Goal: Information Seeking & Learning: Find specific fact

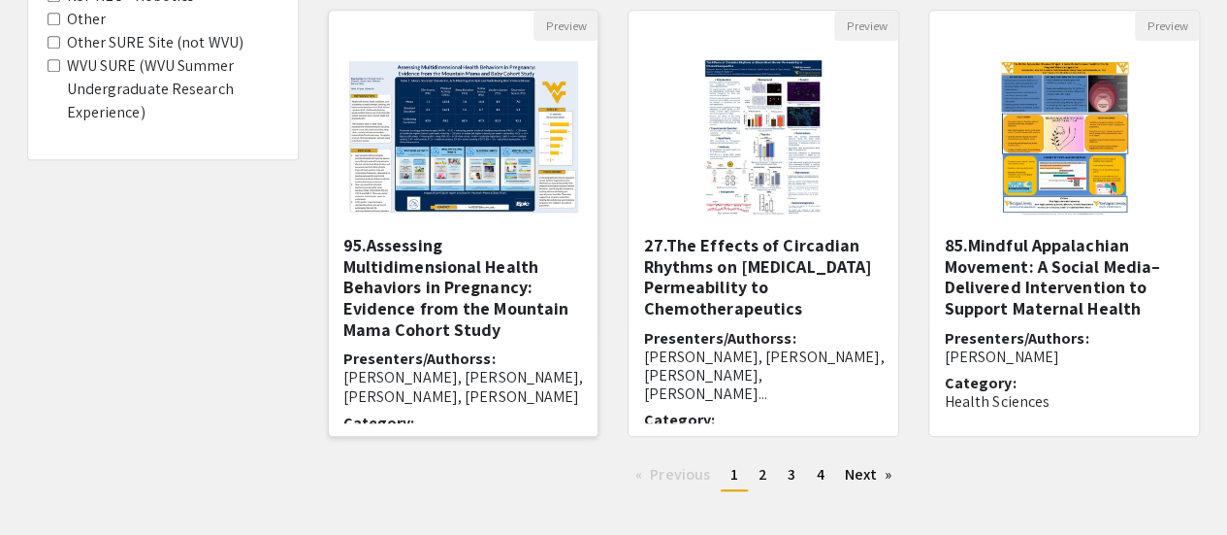
scroll to position [751, 0]
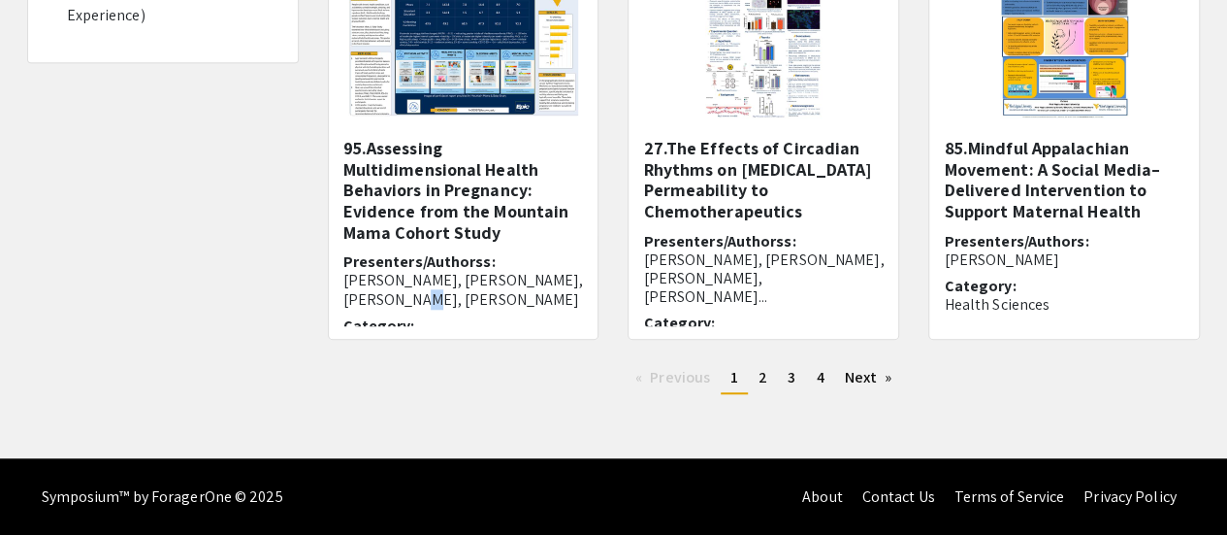
click at [522, 270] on span "[PERSON_NAME], [PERSON_NAME], [PERSON_NAME], [PERSON_NAME]" at bounding box center [463, 289] width 241 height 39
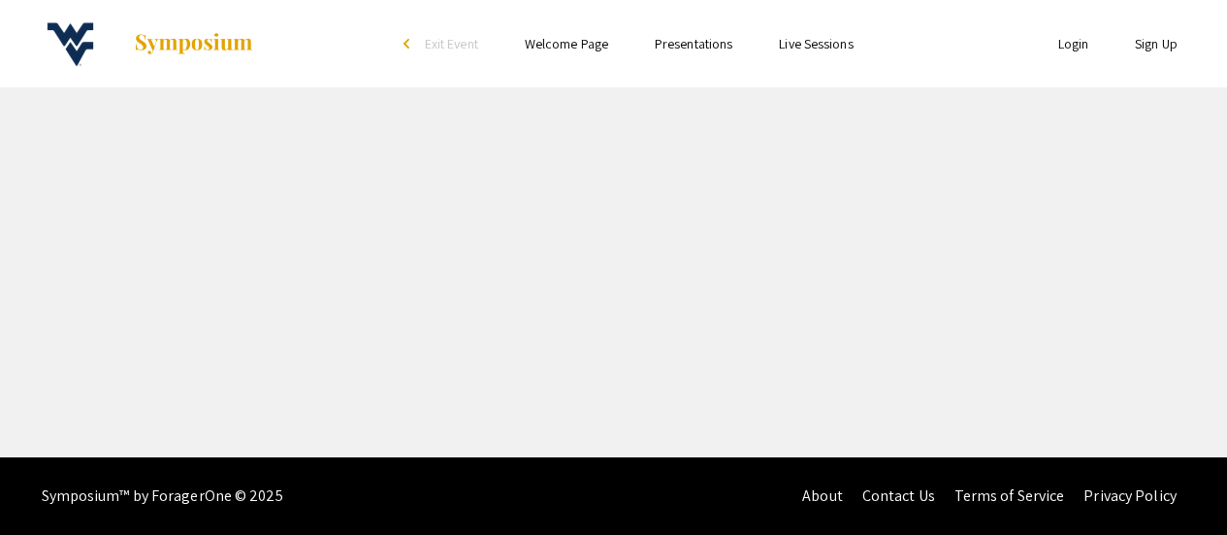
select select "custom"
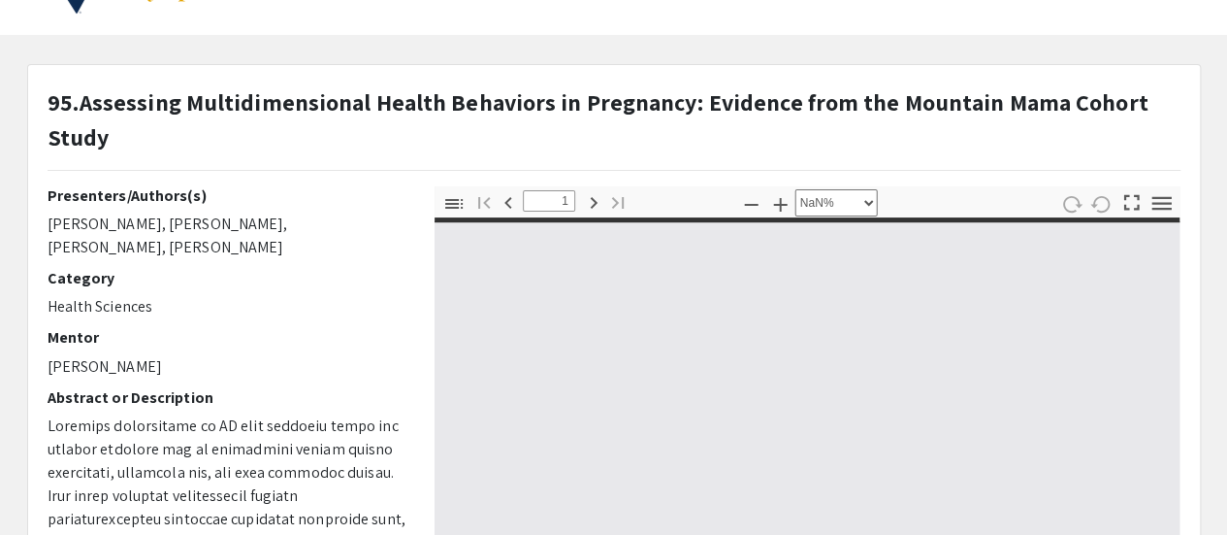
scroll to position [97, 0]
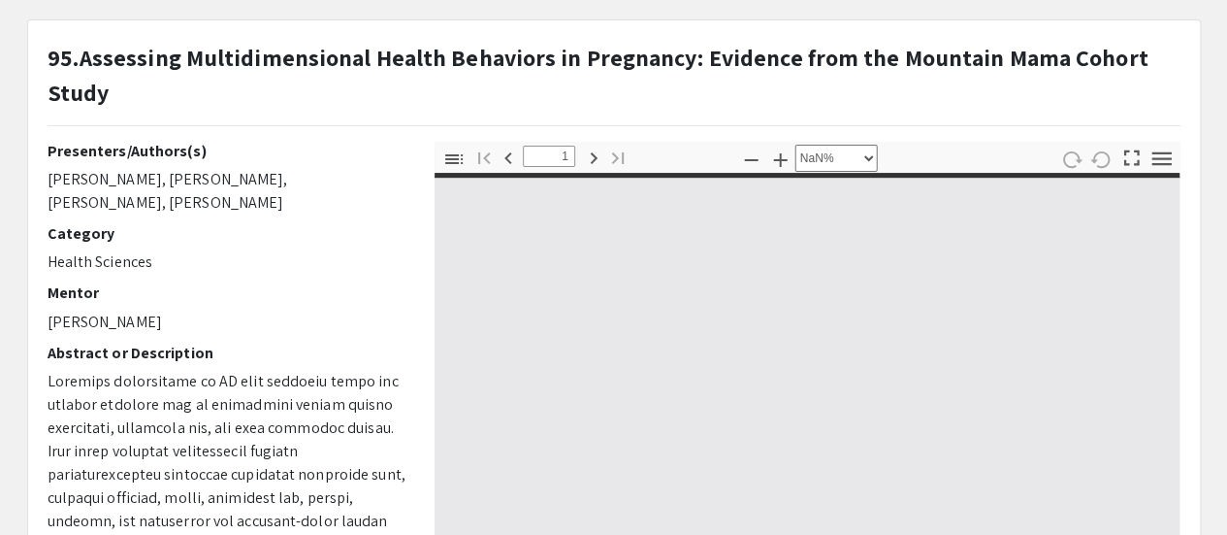
type input "0"
select select "custom"
type input "1"
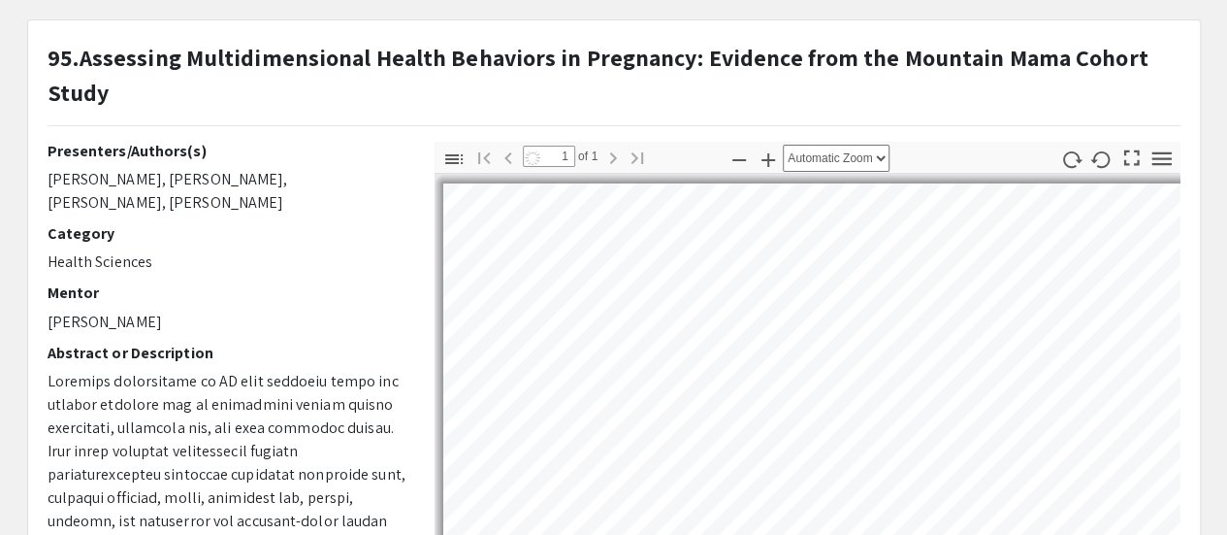
select select "auto"
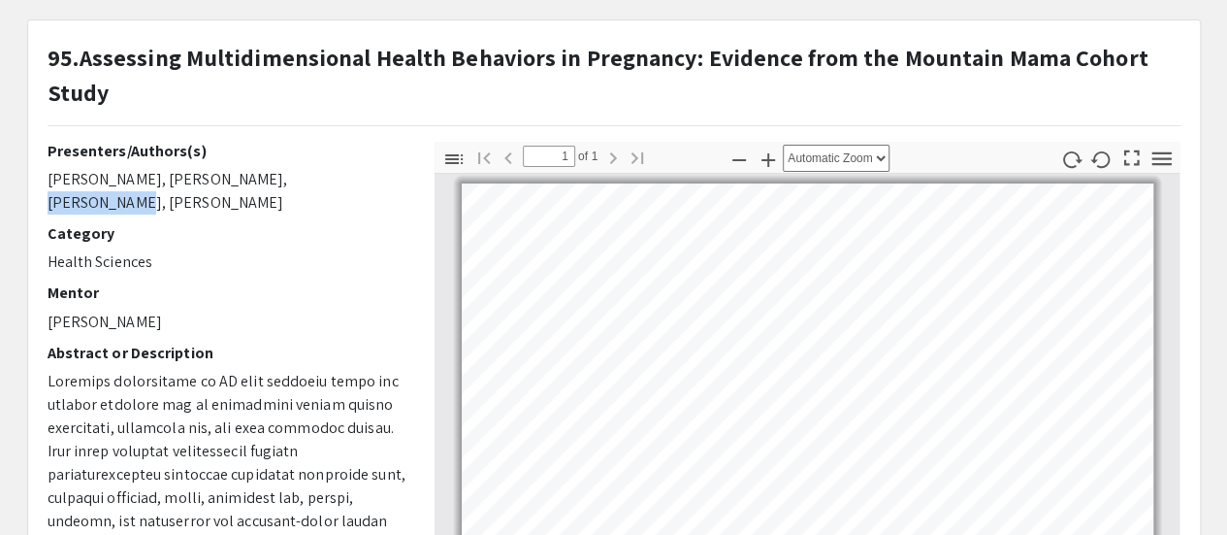
drag, startPoint x: 230, startPoint y: 179, endPoint x: 312, endPoint y: 175, distance: 82.6
click at [312, 175] on p "[PERSON_NAME], [PERSON_NAME], [PERSON_NAME], [PERSON_NAME]" at bounding box center [227, 191] width 358 height 47
copy p "[PERSON_NAME]"
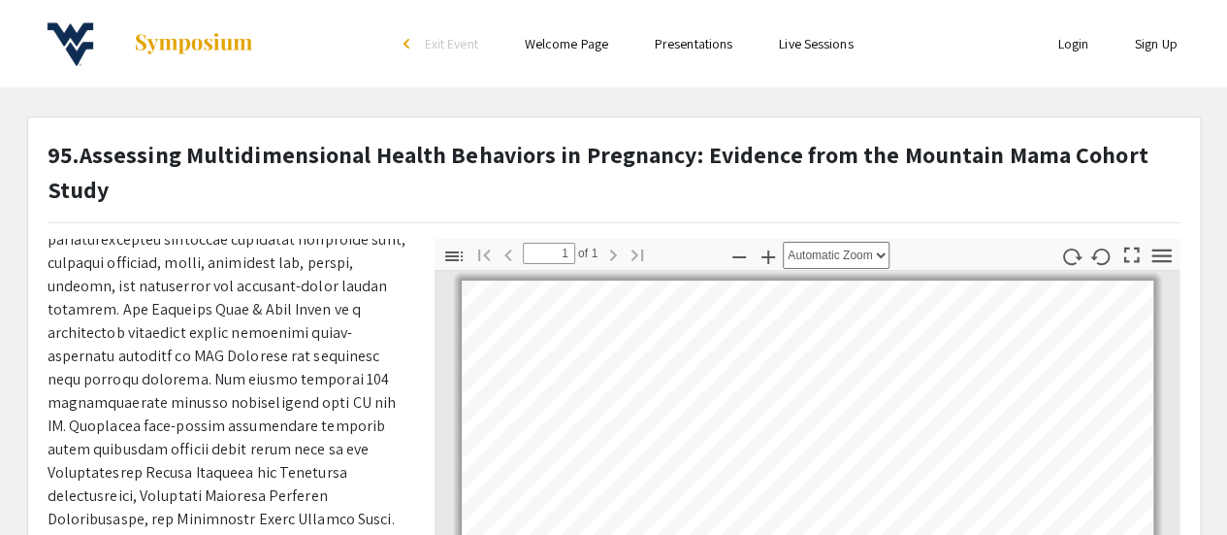
scroll to position [0, 0]
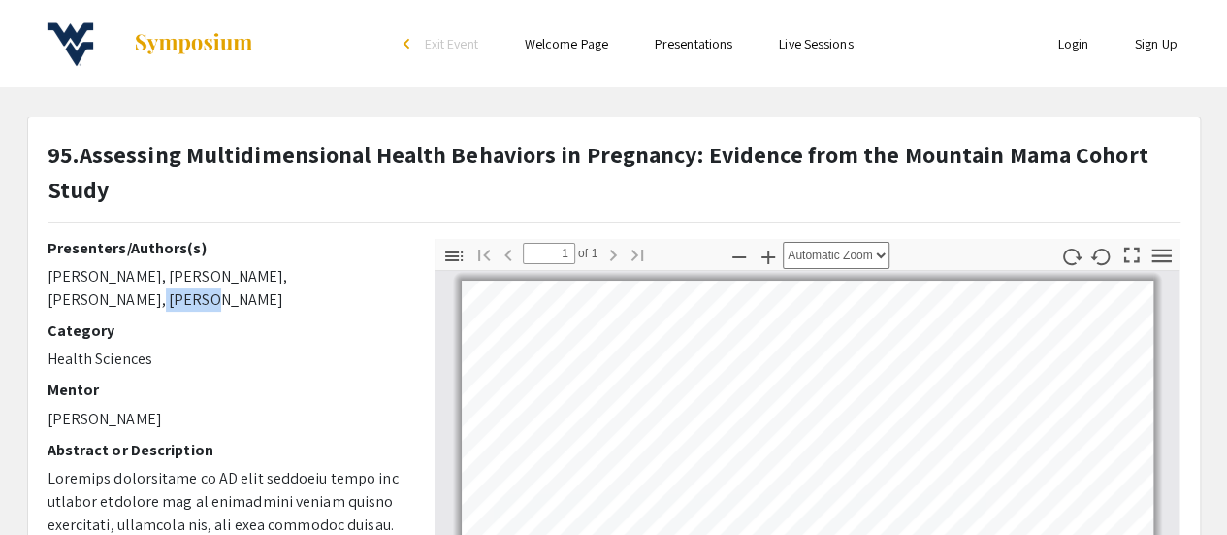
drag, startPoint x: 317, startPoint y: 277, endPoint x: 388, endPoint y: 277, distance: 70.8
click at [388, 277] on p "[PERSON_NAME], [PERSON_NAME], [PERSON_NAME], [PERSON_NAME]" at bounding box center [227, 288] width 358 height 47
drag, startPoint x: 120, startPoint y: 279, endPoint x: 105, endPoint y: 278, distance: 15.6
click at [105, 278] on p "[PERSON_NAME], [PERSON_NAME], [PERSON_NAME], [PERSON_NAME]" at bounding box center [227, 288] width 358 height 47
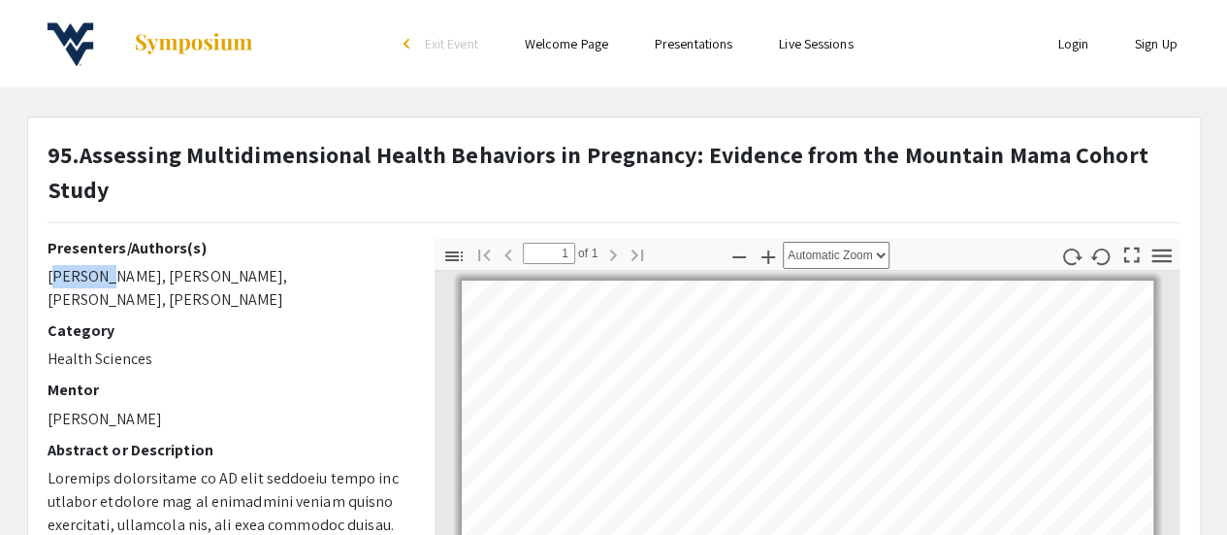
drag, startPoint x: 96, startPoint y: 277, endPoint x: 35, endPoint y: 277, distance: 61.1
copy p "Haarika"
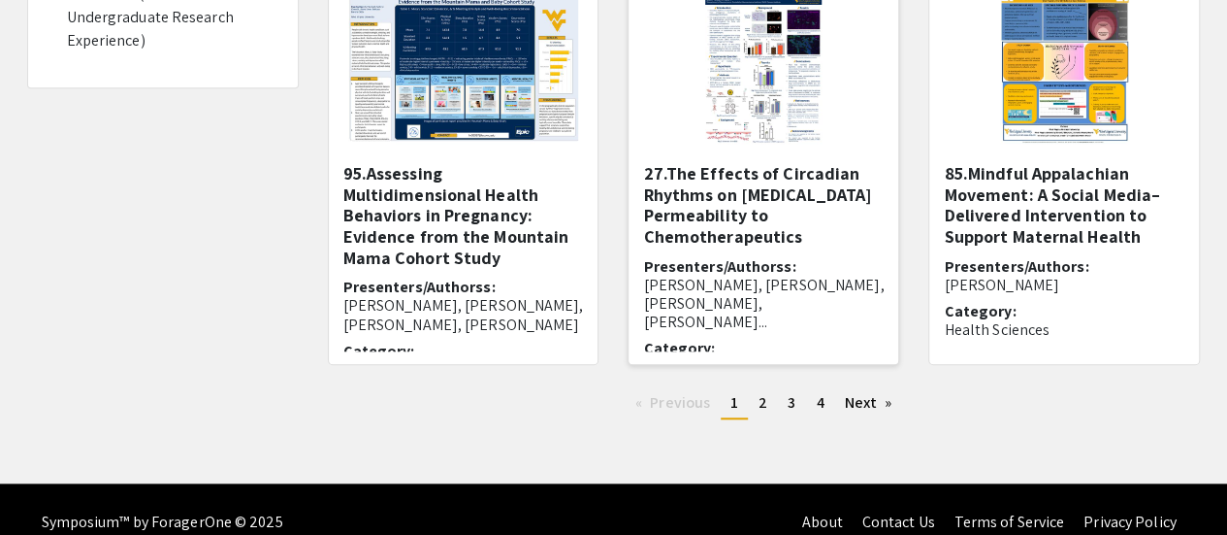
scroll to position [751, 0]
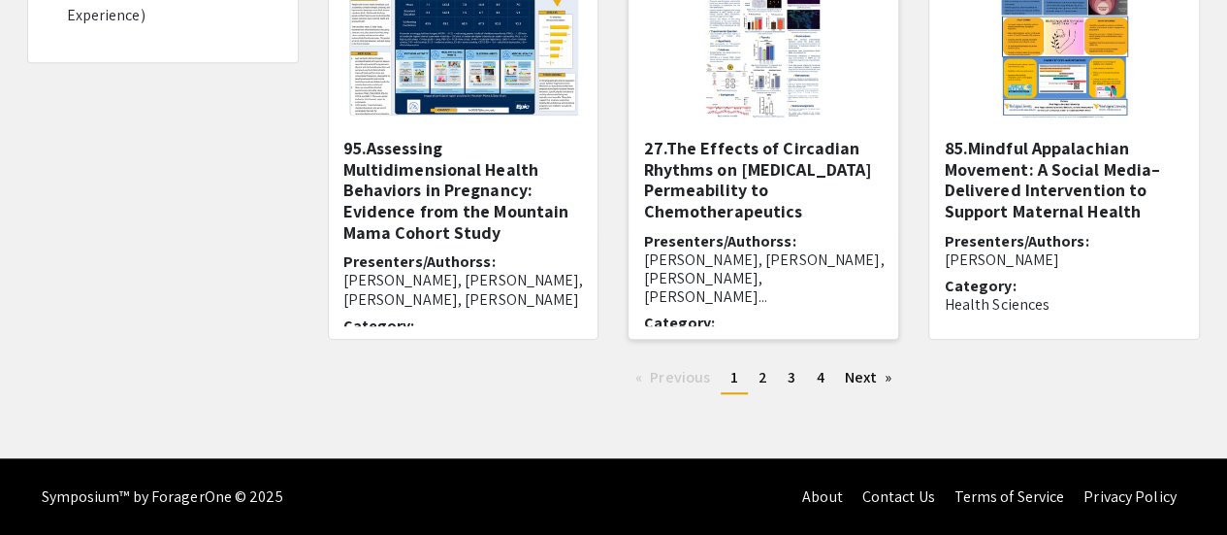
click at [734, 152] on h5 "27.The Effects of Circadian Rhythms on [MEDICAL_DATA] Permeability to Chemother…" at bounding box center [763, 179] width 241 height 83
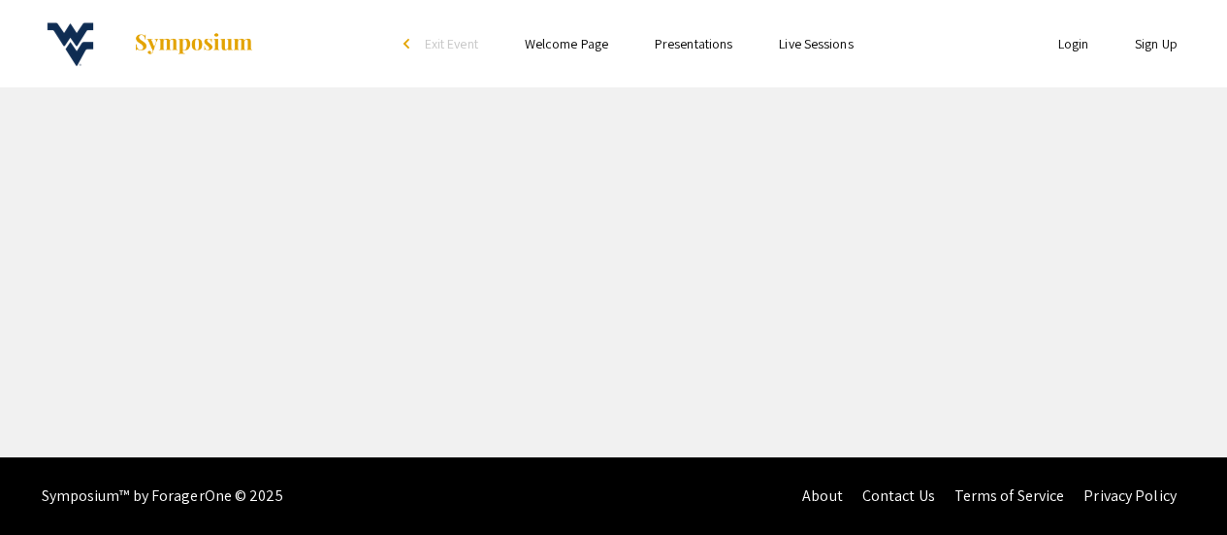
select select "custom"
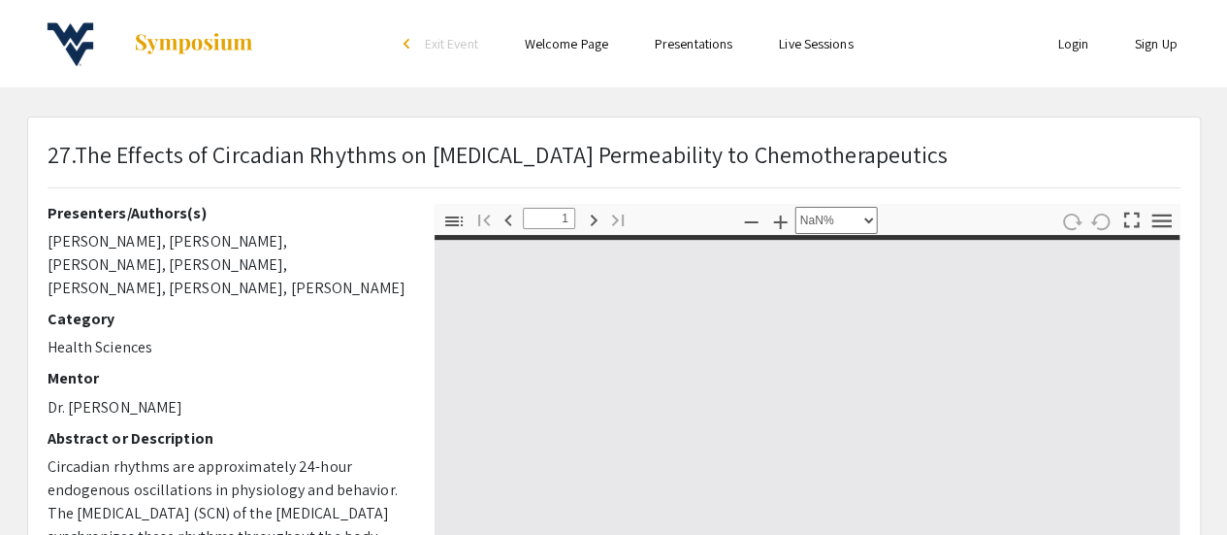
type input "0"
select select "custom"
type input "1"
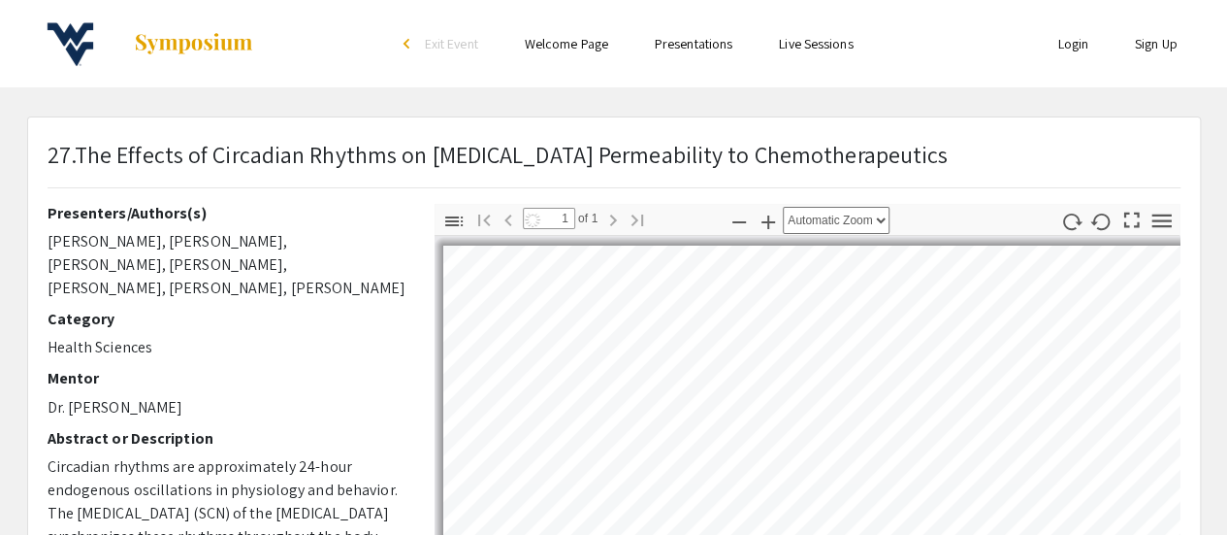
scroll to position [97, 0]
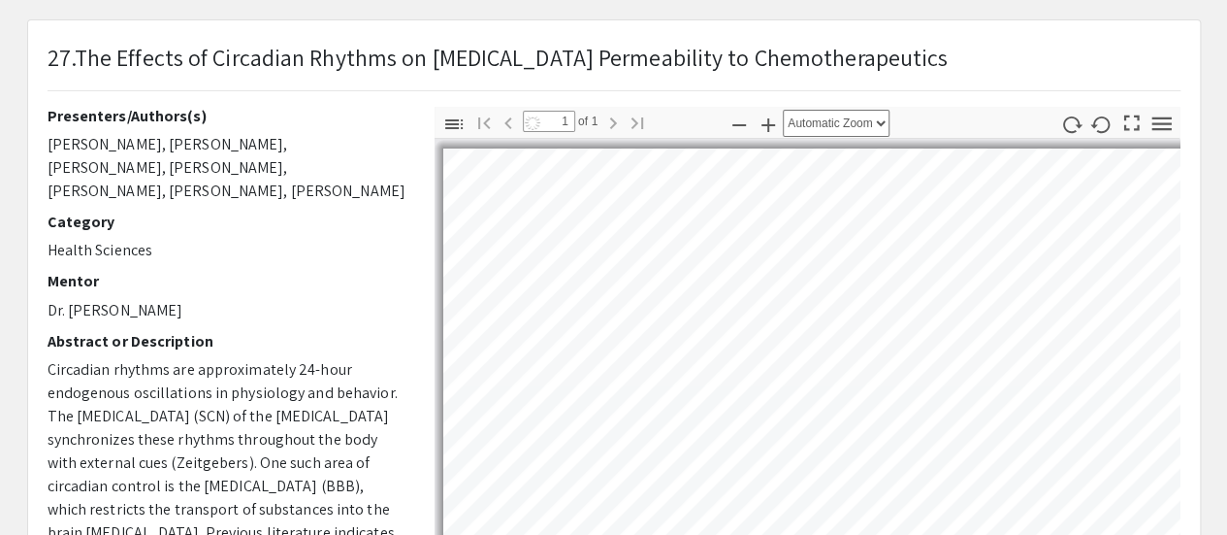
select select "auto"
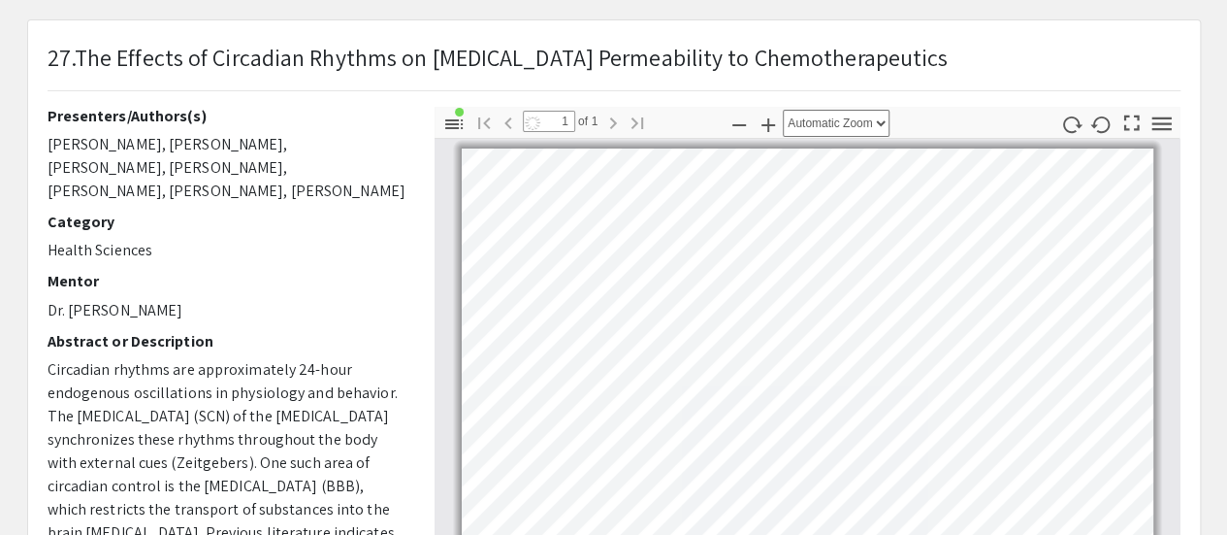
scroll to position [8, 0]
click at [203, 166] on p "[PERSON_NAME], [PERSON_NAME], [PERSON_NAME], [PERSON_NAME], [PERSON_NAME], [PER…" at bounding box center [227, 168] width 358 height 70
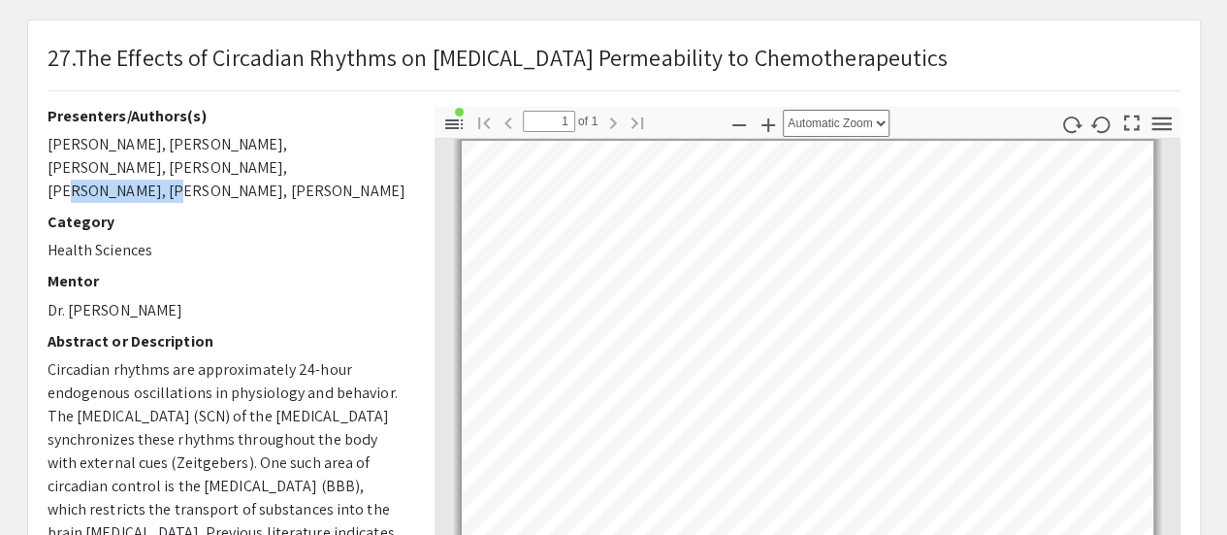
drag, startPoint x: 203, startPoint y: 166, endPoint x: 130, endPoint y: 160, distance: 73.0
click at [130, 160] on p "[PERSON_NAME], [PERSON_NAME], [PERSON_NAME], [PERSON_NAME], [PERSON_NAME], [PER…" at bounding box center [227, 168] width 358 height 70
copy p "[PERSON_NAME],"
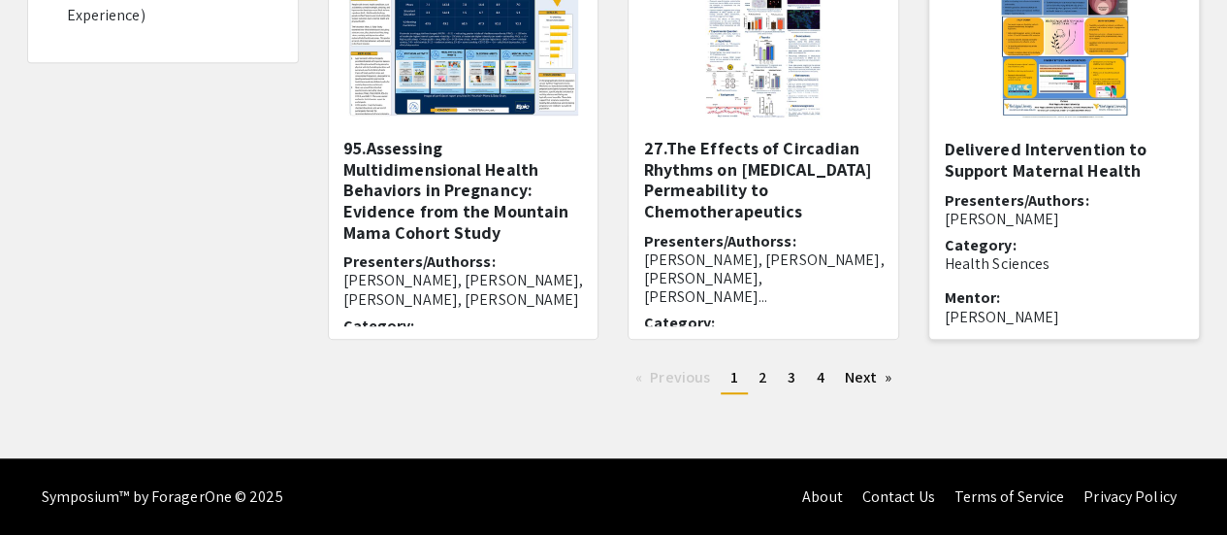
scroll to position [2, 0]
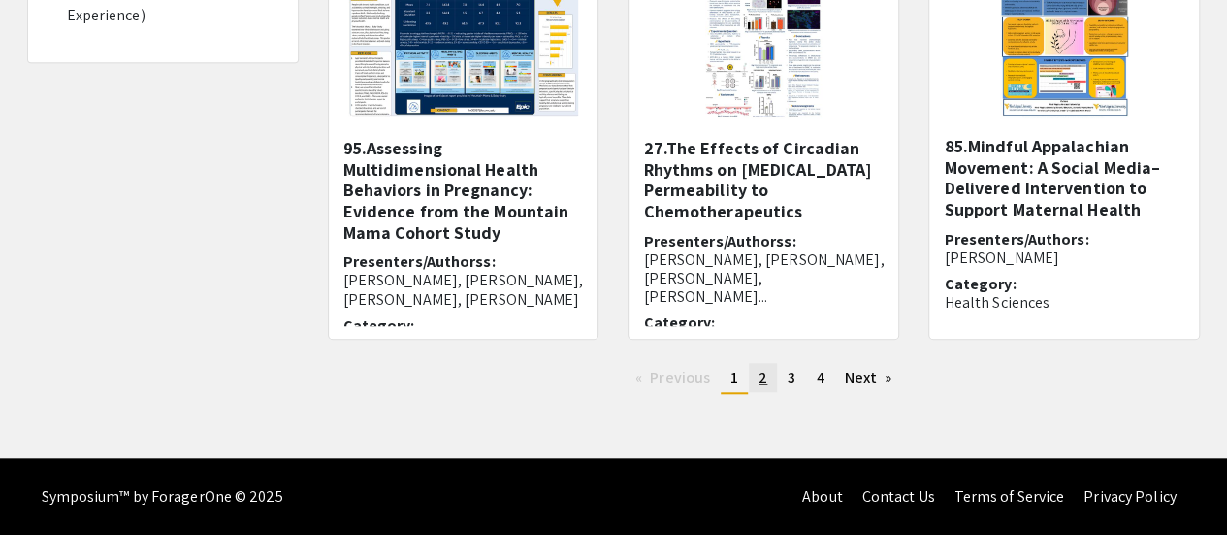
click at [766, 373] on link "page 2" at bounding box center [763, 377] width 28 height 29
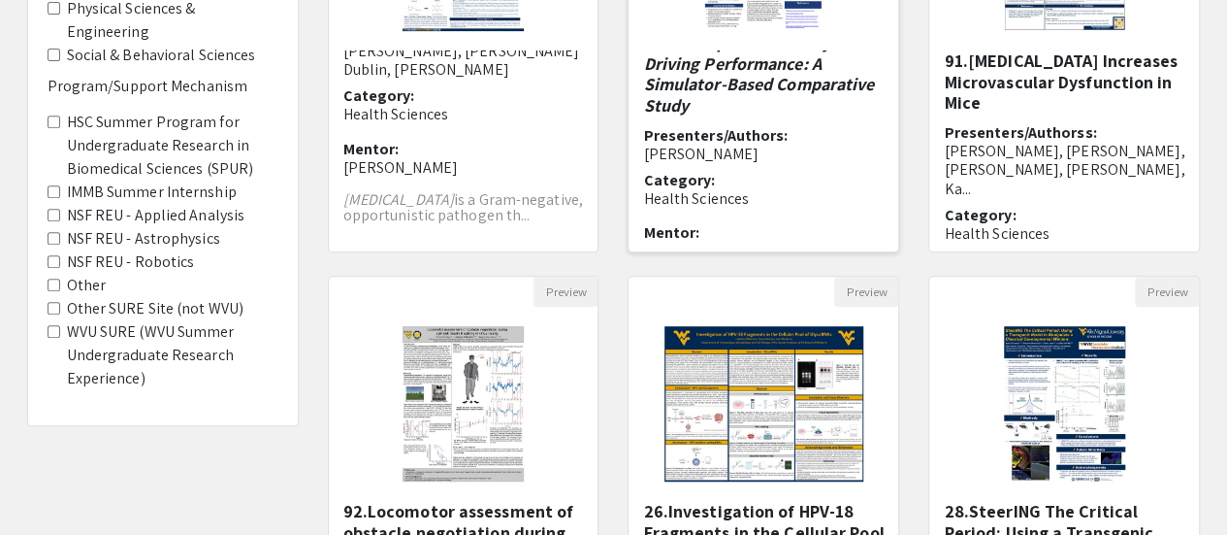
scroll to position [37, 0]
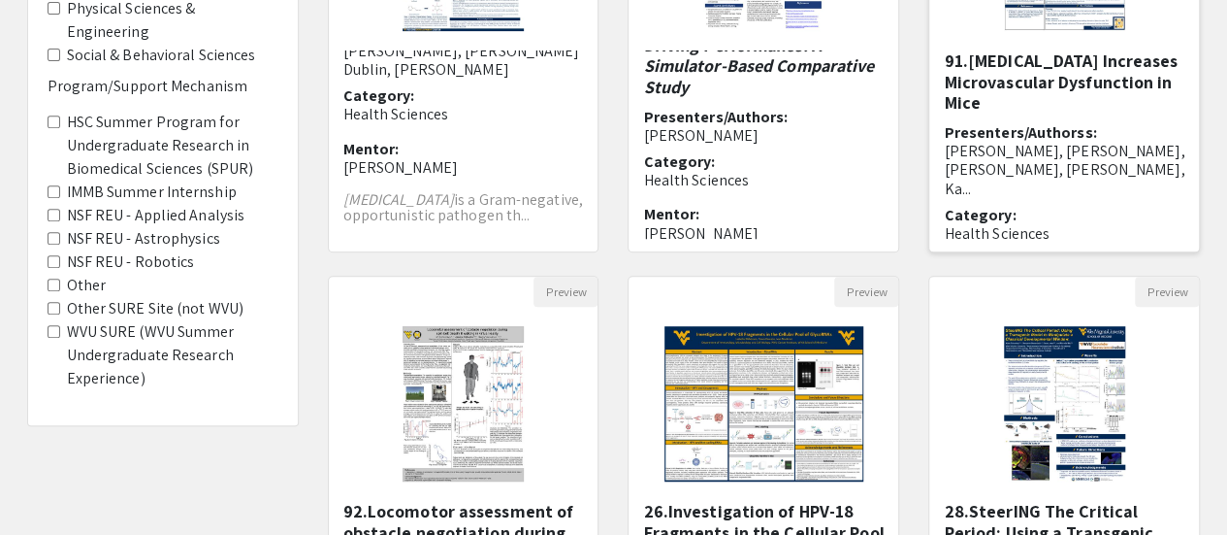
click at [1039, 146] on span "[PERSON_NAME], [PERSON_NAME], [PERSON_NAME], [PERSON_NAME], Ka..." at bounding box center [1064, 169] width 241 height 57
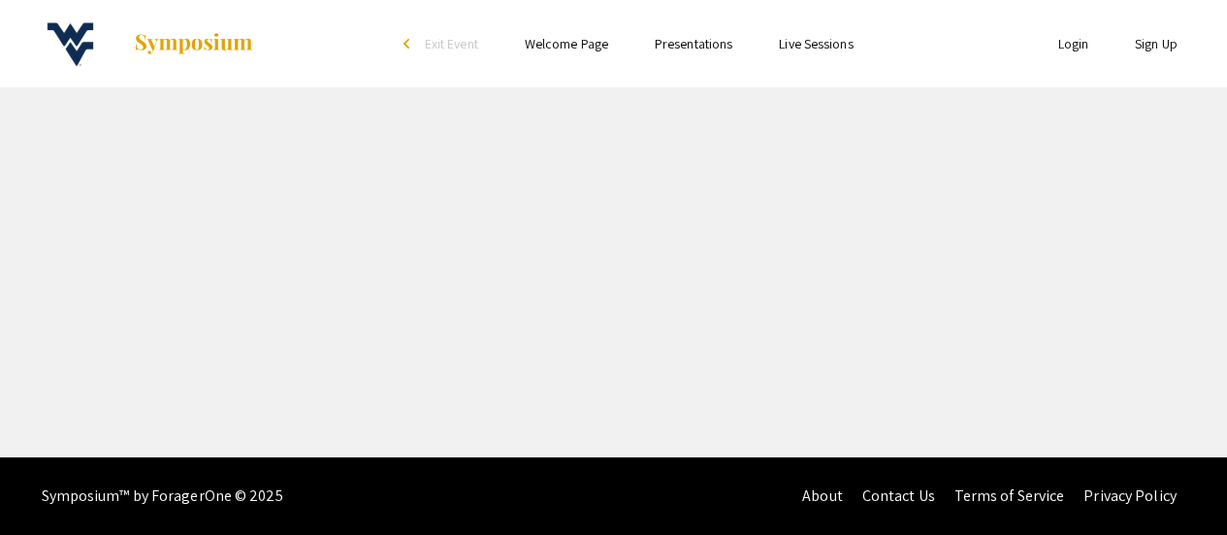
select select "custom"
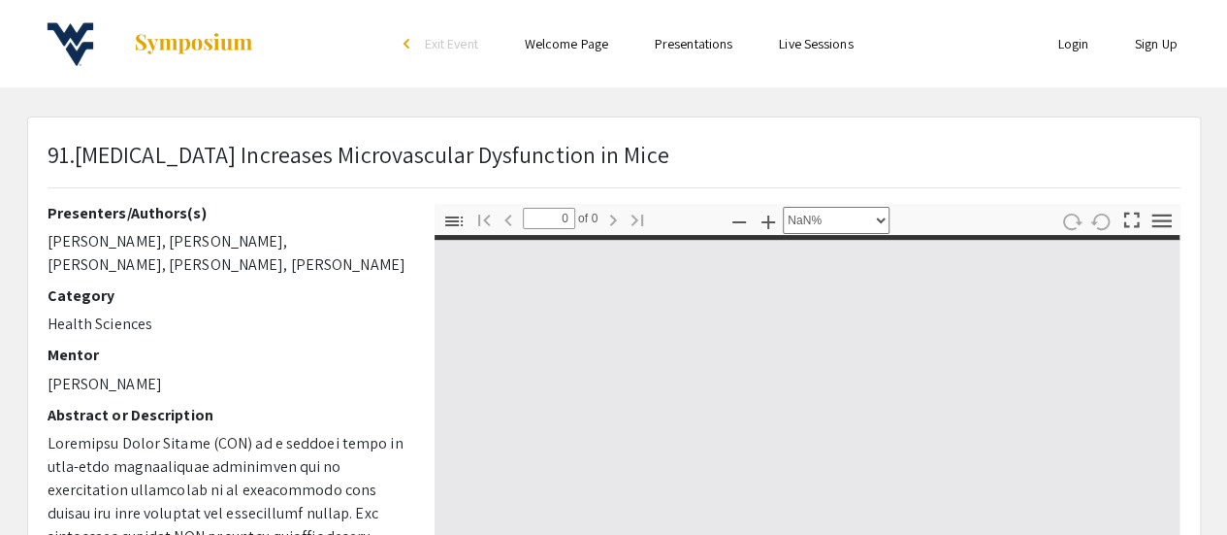
type input "1"
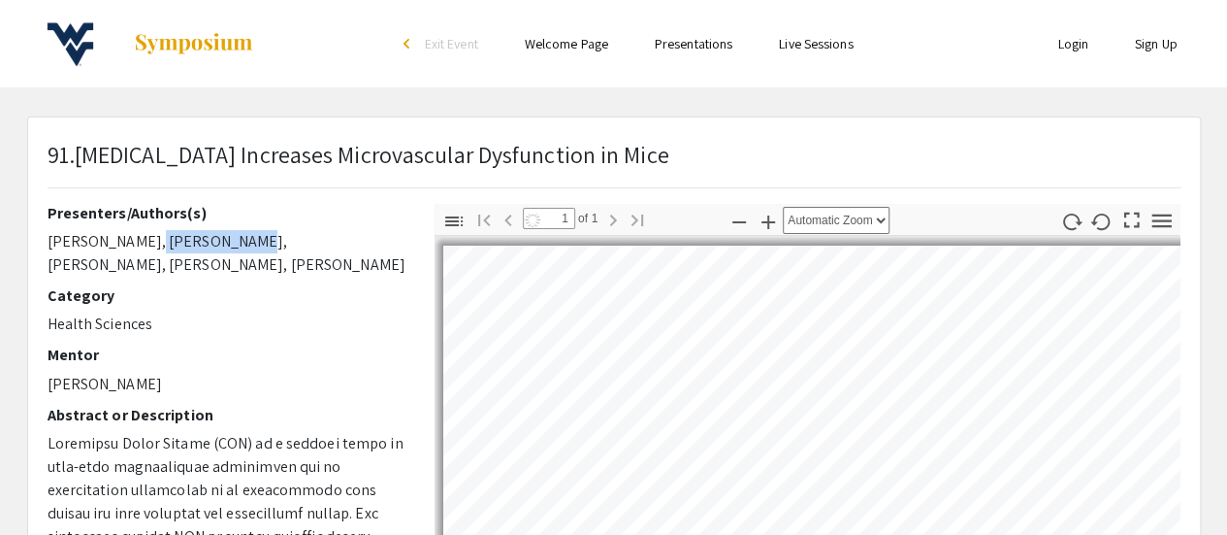
select select "auto"
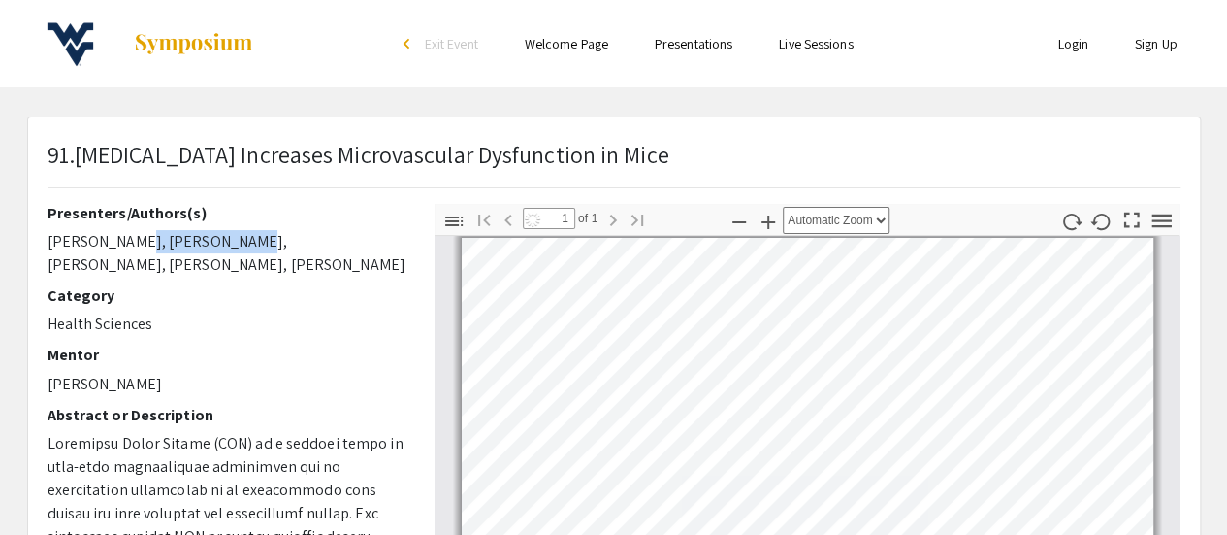
drag, startPoint x: 226, startPoint y: 236, endPoint x: 124, endPoint y: 240, distance: 101.9
click at [124, 240] on p "[PERSON_NAME], [PERSON_NAME], [PERSON_NAME], [PERSON_NAME], [PERSON_NAME]" at bounding box center [227, 253] width 358 height 47
copy p "[PERSON_NAME]"
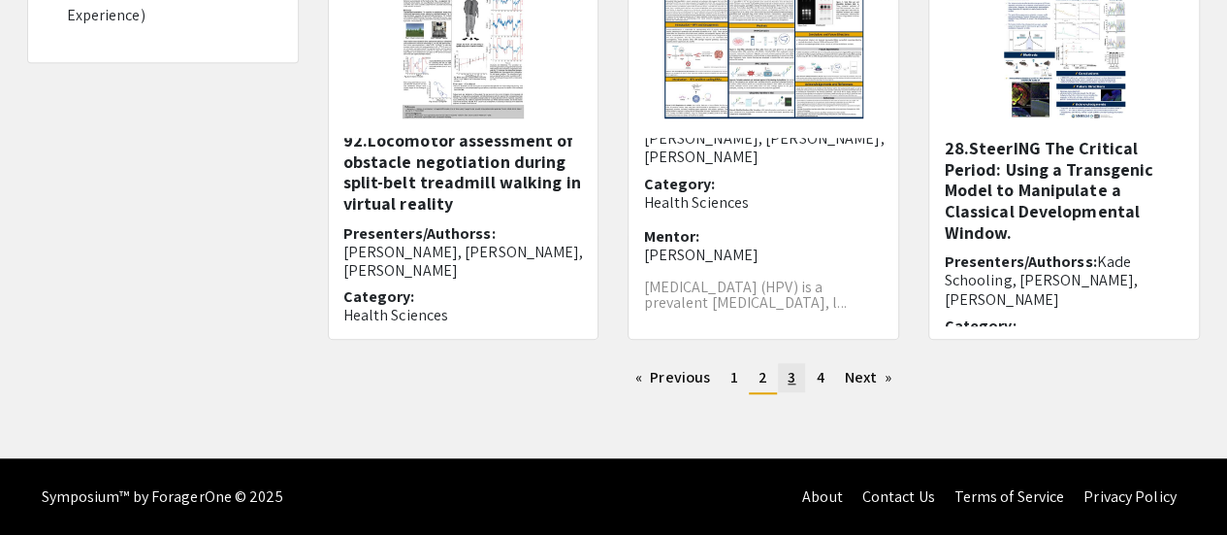
click at [798, 387] on link "page 3" at bounding box center [791, 377] width 27 height 29
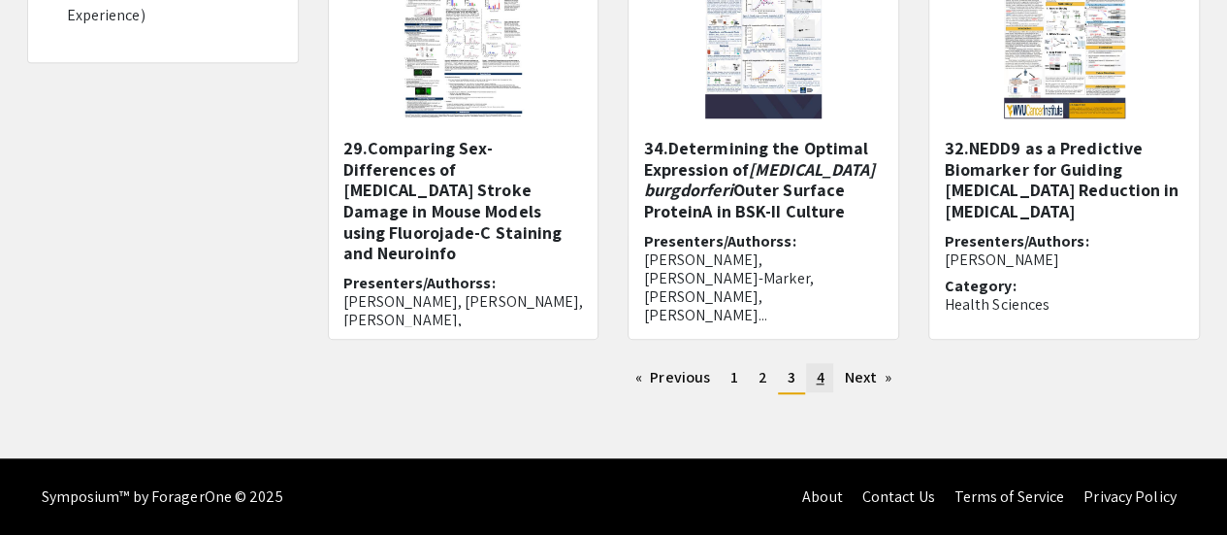
click at [817, 378] on span "4" at bounding box center [820, 377] width 8 height 20
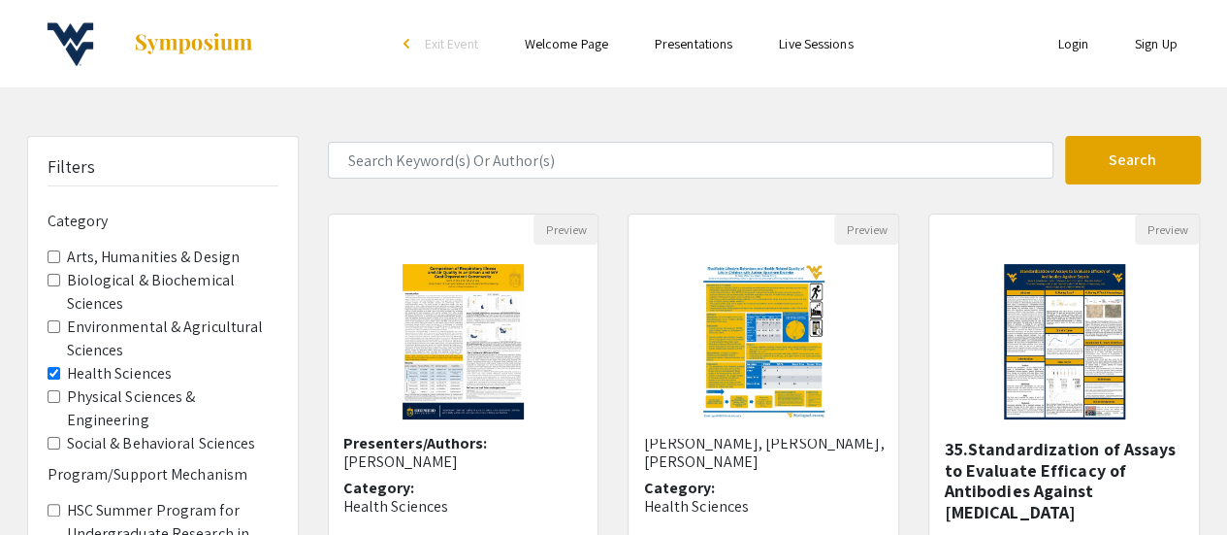
click at [50, 371] on Sciences "Health Sciences" at bounding box center [54, 373] width 13 height 13
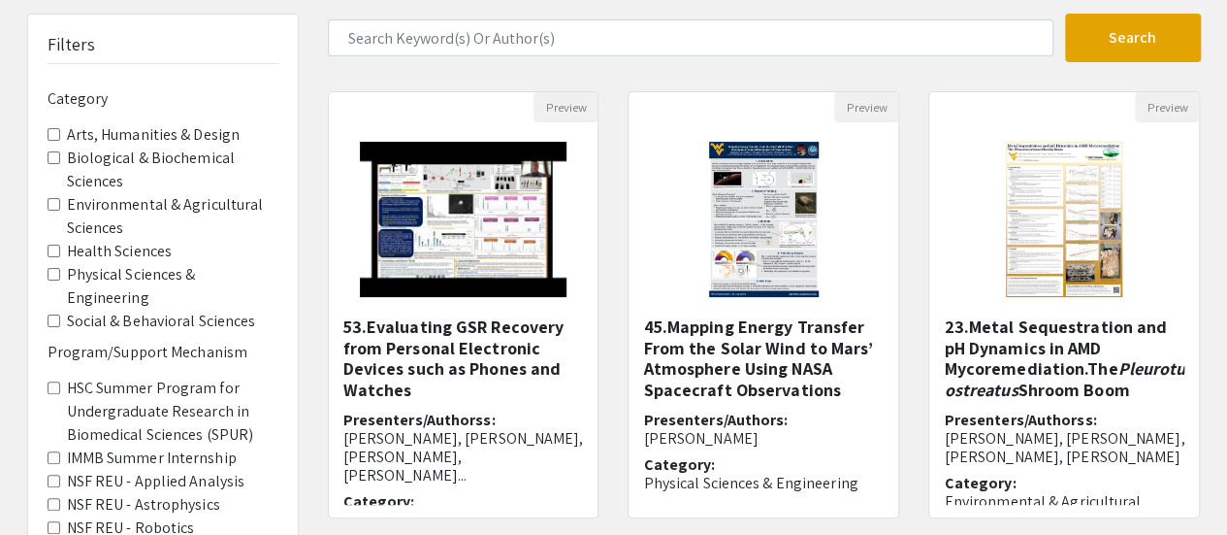
scroll to position [97, 0]
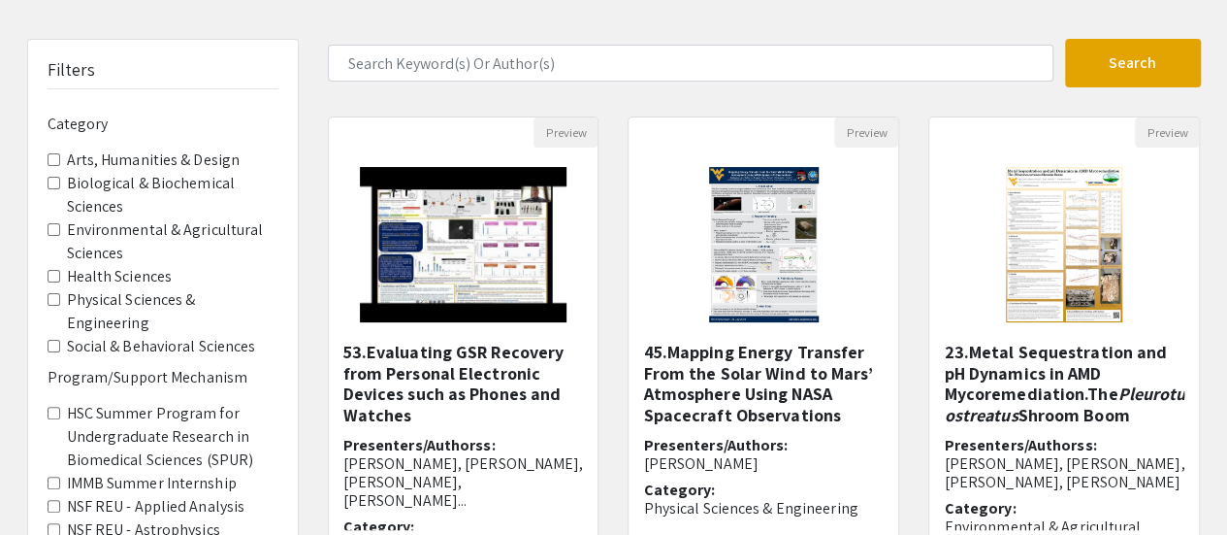
click at [49, 182] on Sciences "Biological & Biochemical Sciences" at bounding box center [54, 183] width 13 height 13
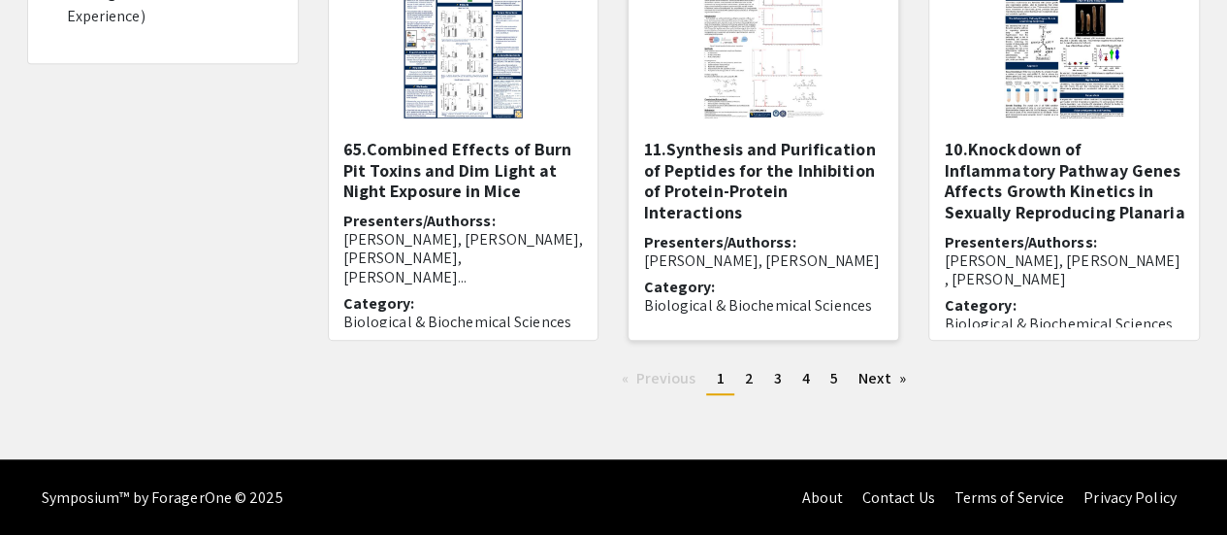
scroll to position [751, 0]
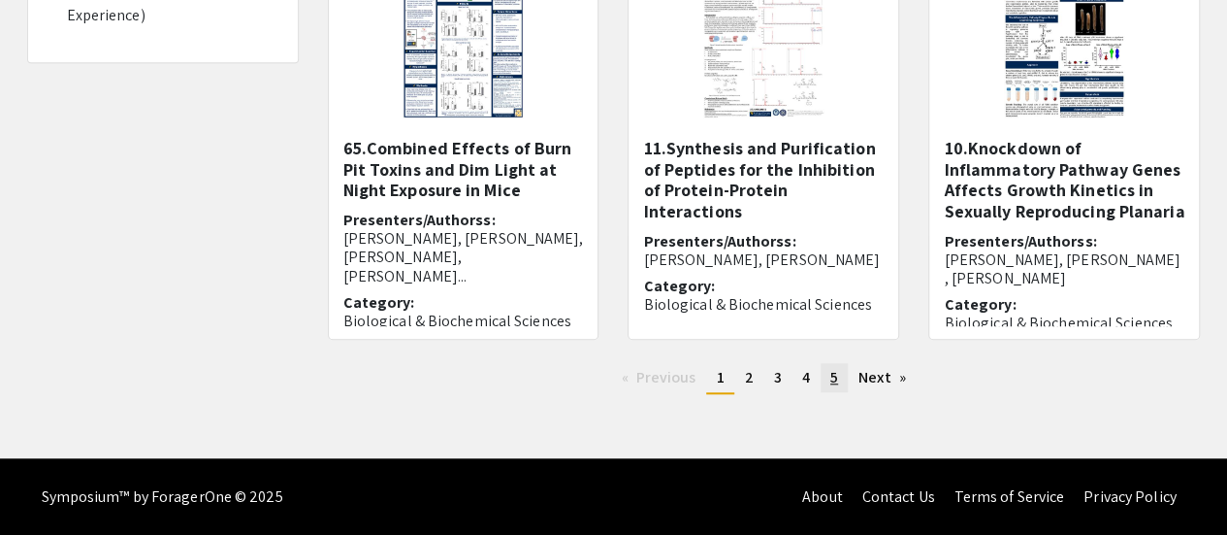
click at [829, 378] on link "page 5" at bounding box center [834, 377] width 27 height 29
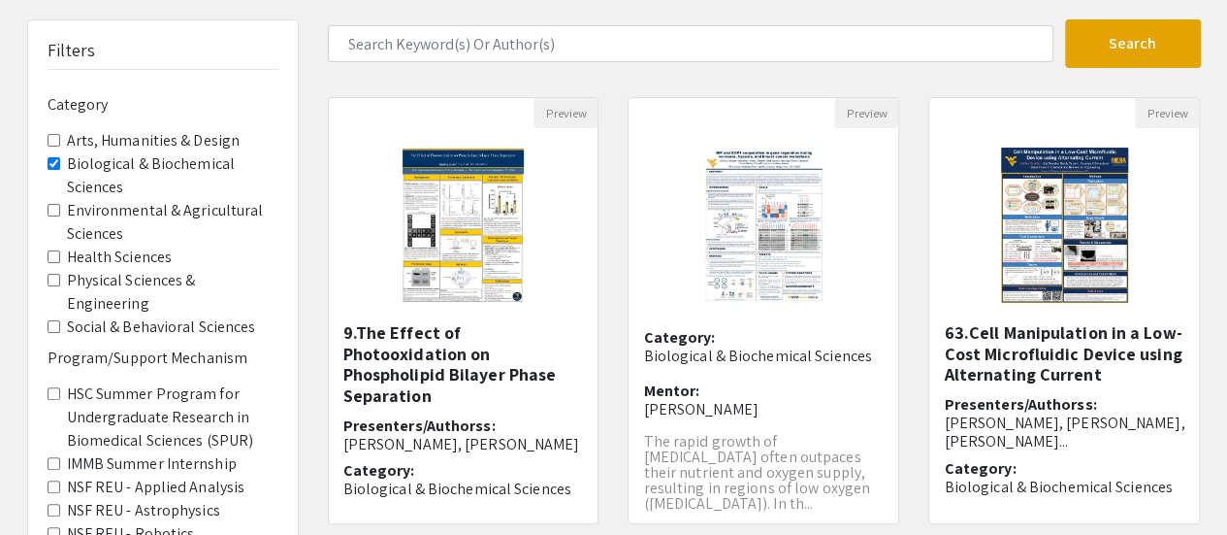
scroll to position [89, 0]
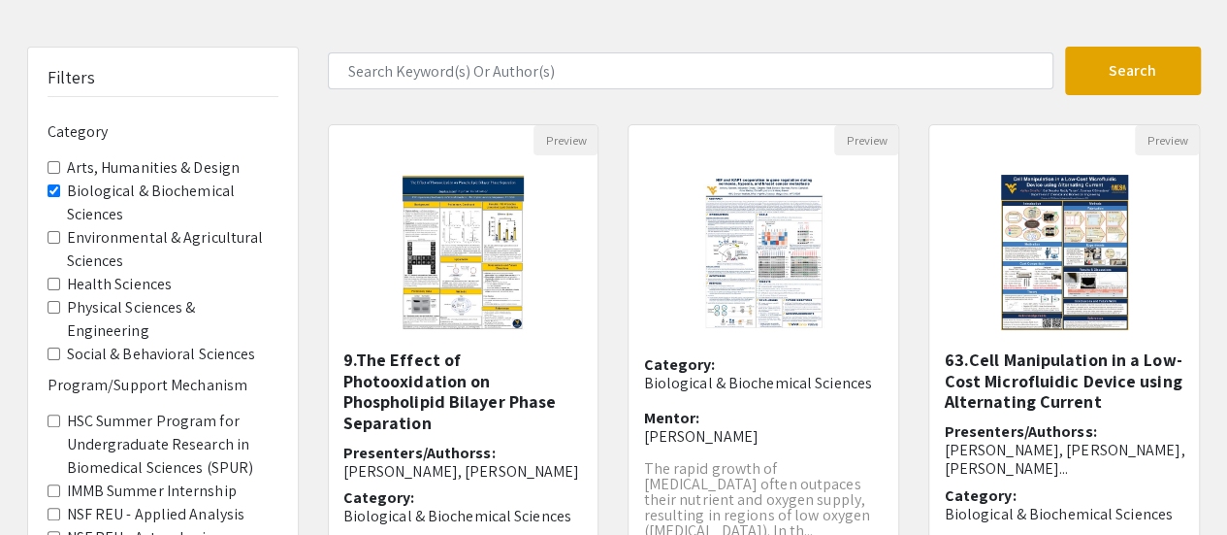
click at [55, 191] on Sciences "Biological & Biochemical Sciences" at bounding box center [54, 190] width 13 height 13
click at [55, 191] on div "Filters Category Arts, Humanities & Design Biological & Biochemical Sciences En…" at bounding box center [163, 386] width 270 height 676
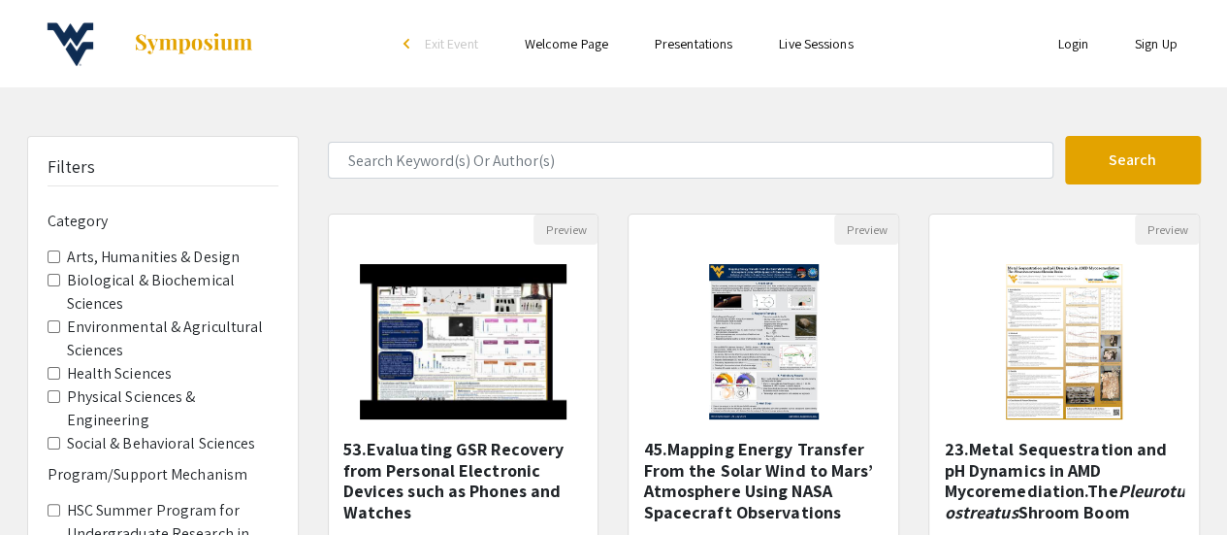
click at [57, 323] on Sciences "Environmental & Agricultural Sciences" at bounding box center [54, 326] width 13 height 13
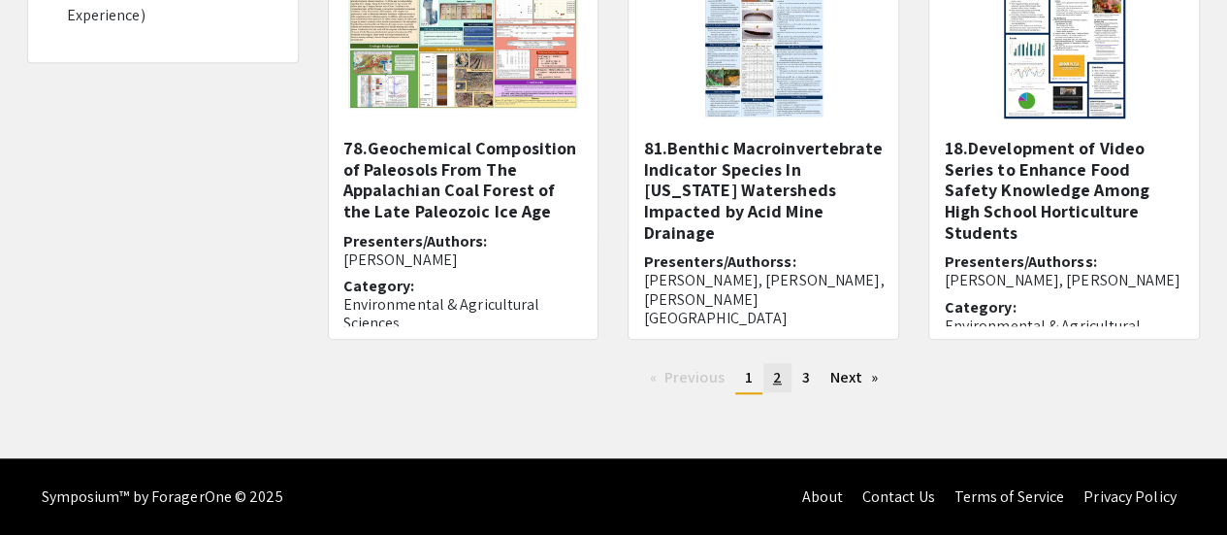
click at [773, 377] on span "2" at bounding box center [777, 377] width 9 height 20
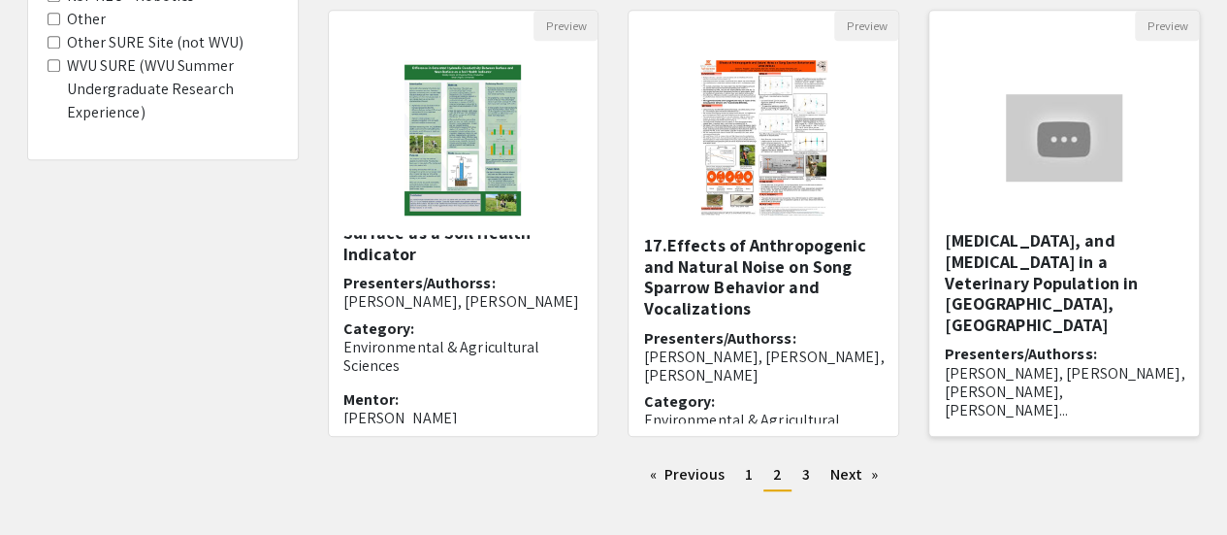
scroll to position [16, 0]
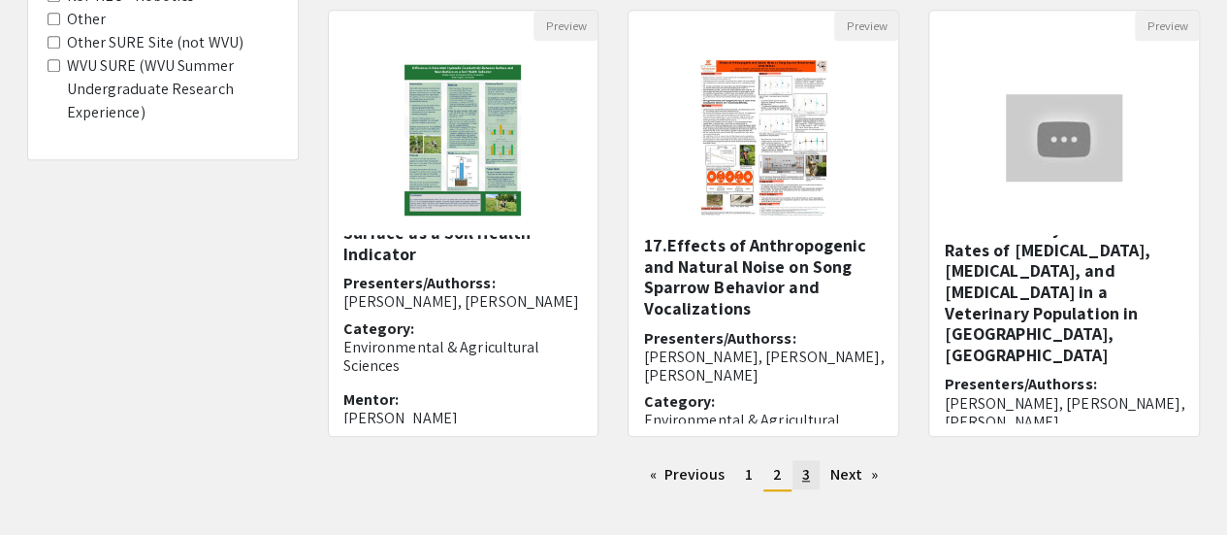
click at [805, 480] on span "3" at bounding box center [806, 474] width 8 height 20
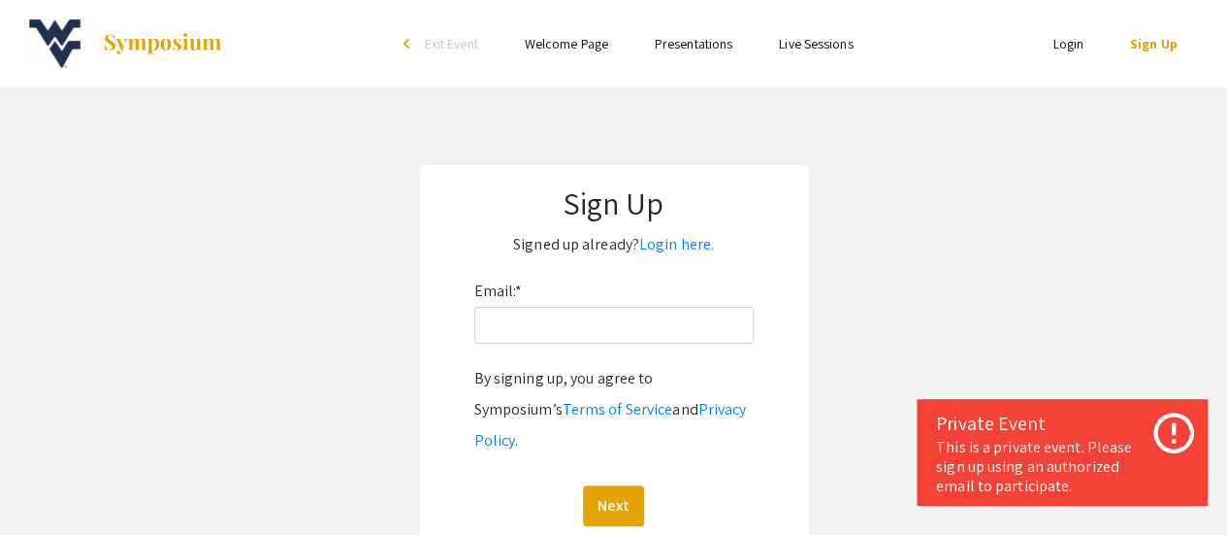
click at [719, 50] on link "Presentations" at bounding box center [694, 43] width 78 height 17
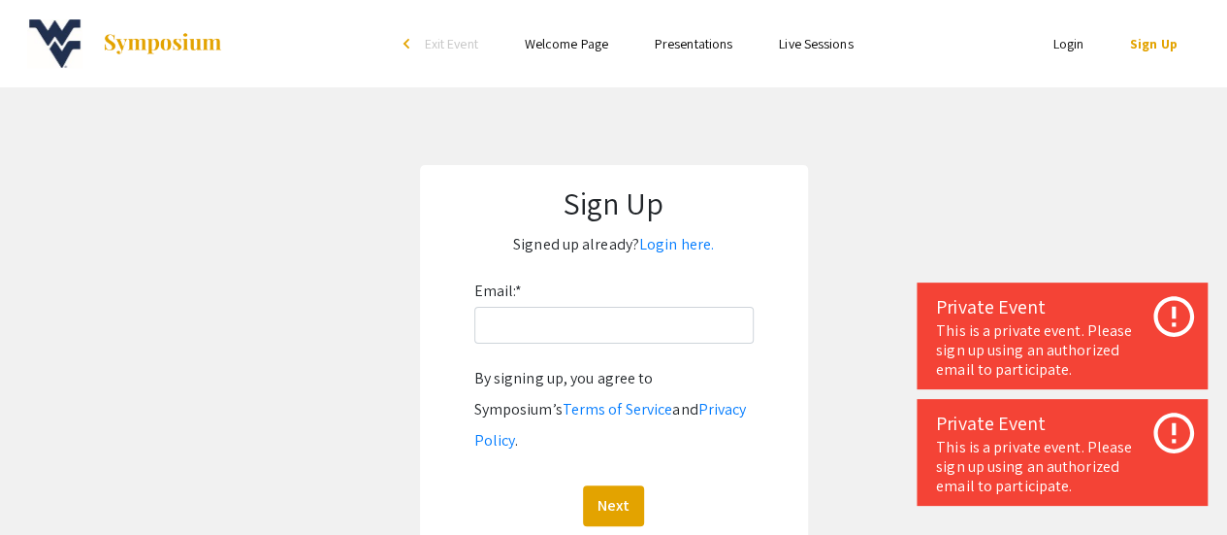
click at [718, 42] on link "Presentations" at bounding box center [694, 43] width 78 height 17
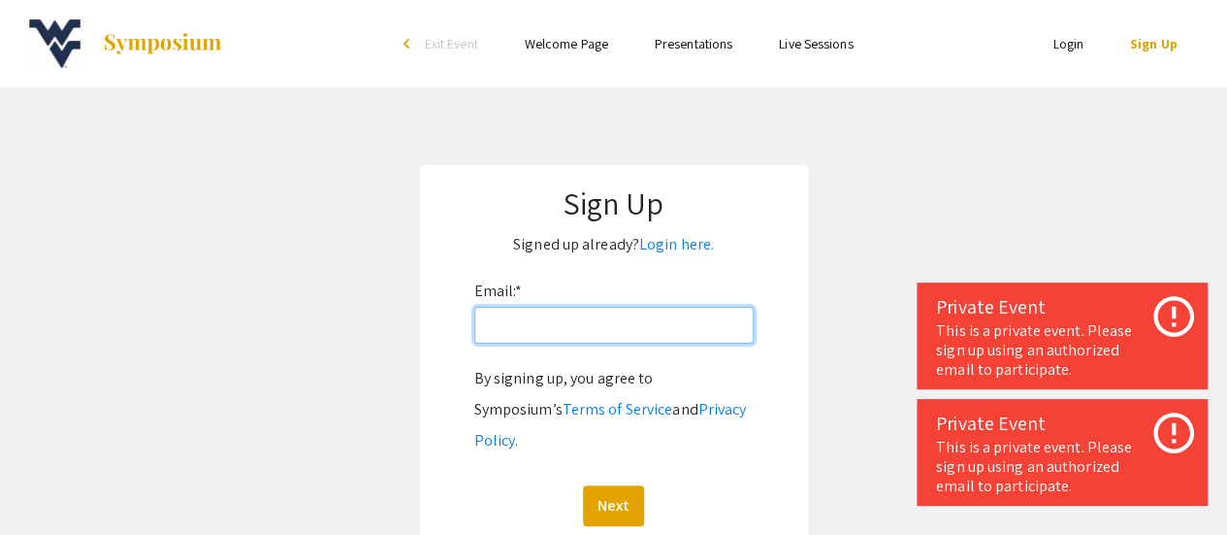
click at [515, 328] on input "Email: *" at bounding box center [613, 325] width 279 height 37
type input "kevin.barry@mail.wvu.edu"
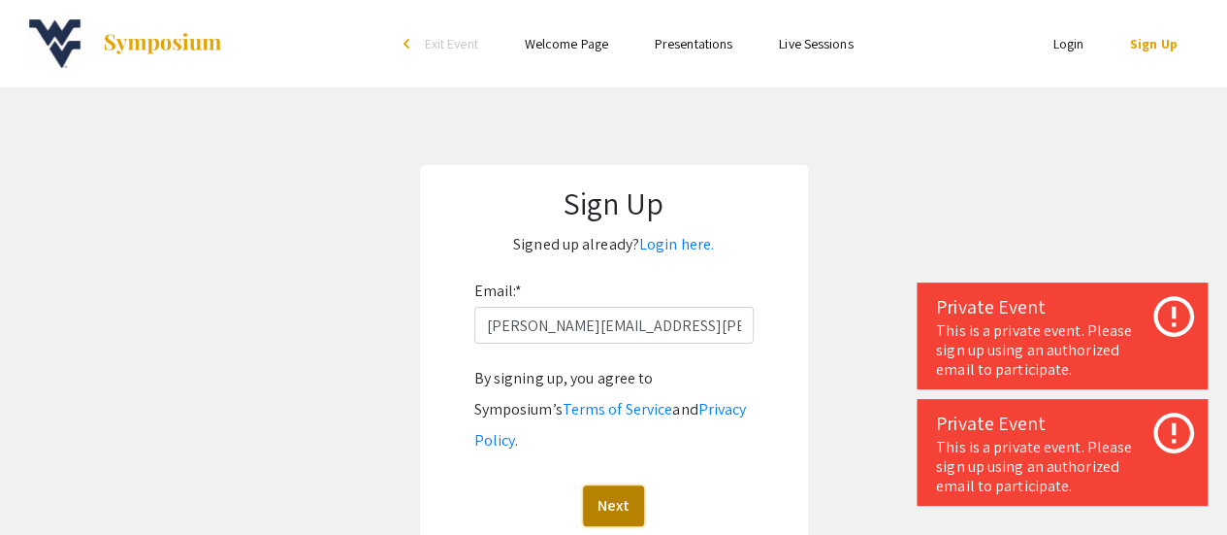
click at [603, 485] on button "Next" at bounding box center [613, 505] width 61 height 41
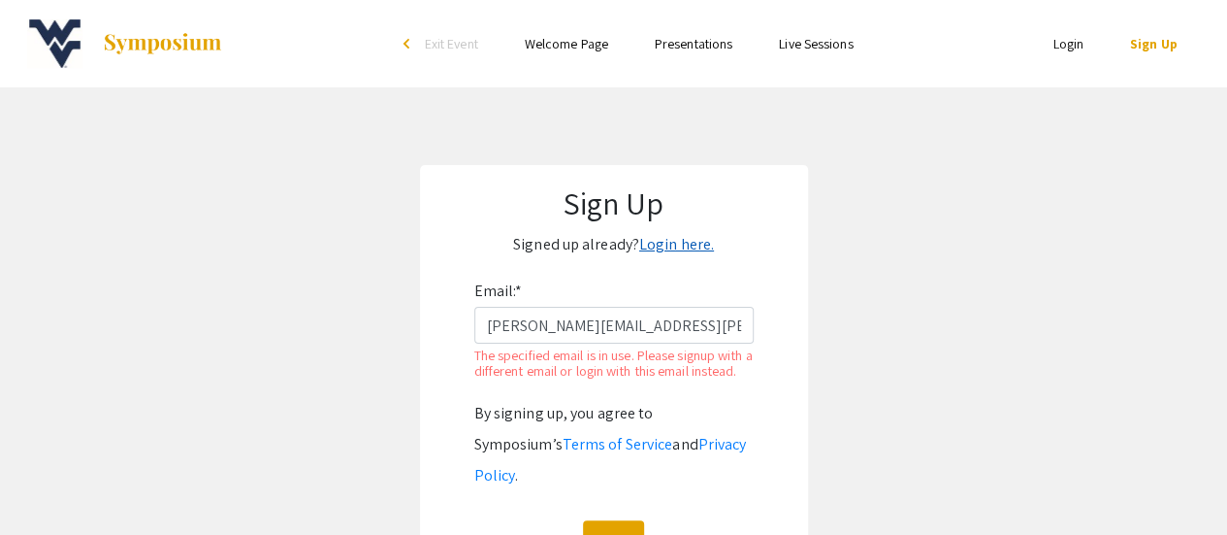
click at [685, 246] on link "Login here." at bounding box center [676, 244] width 75 height 20
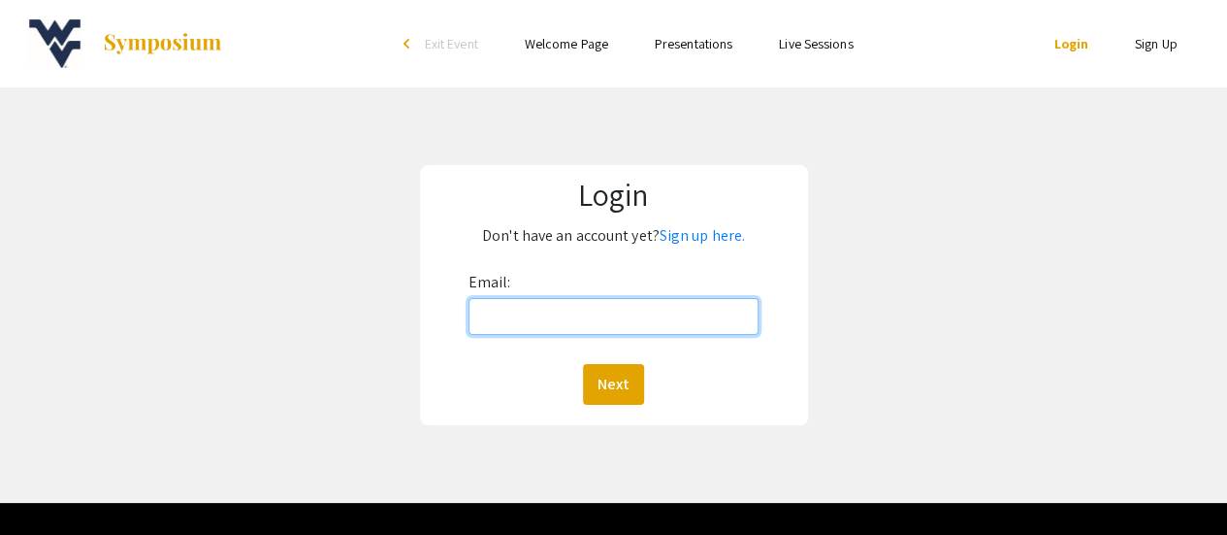
click at [629, 306] on input "Email:" at bounding box center [614, 316] width 291 height 37
type input "kevin.barry@mail.wvu.edu"
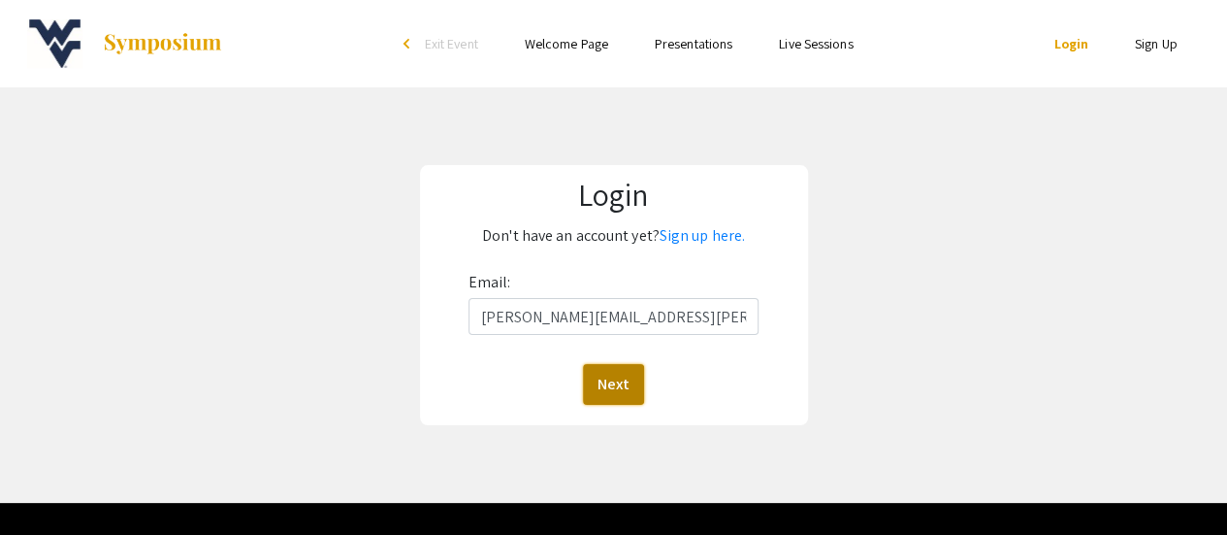
click at [613, 382] on button "Next" at bounding box center [613, 384] width 61 height 41
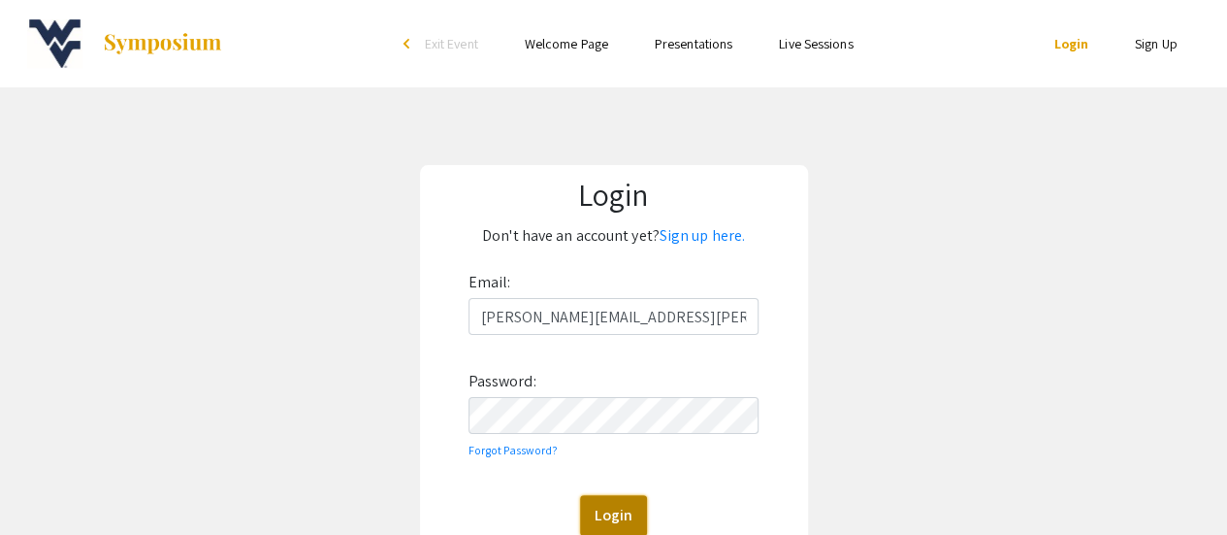
click at [609, 509] on button "Login" at bounding box center [613, 515] width 67 height 41
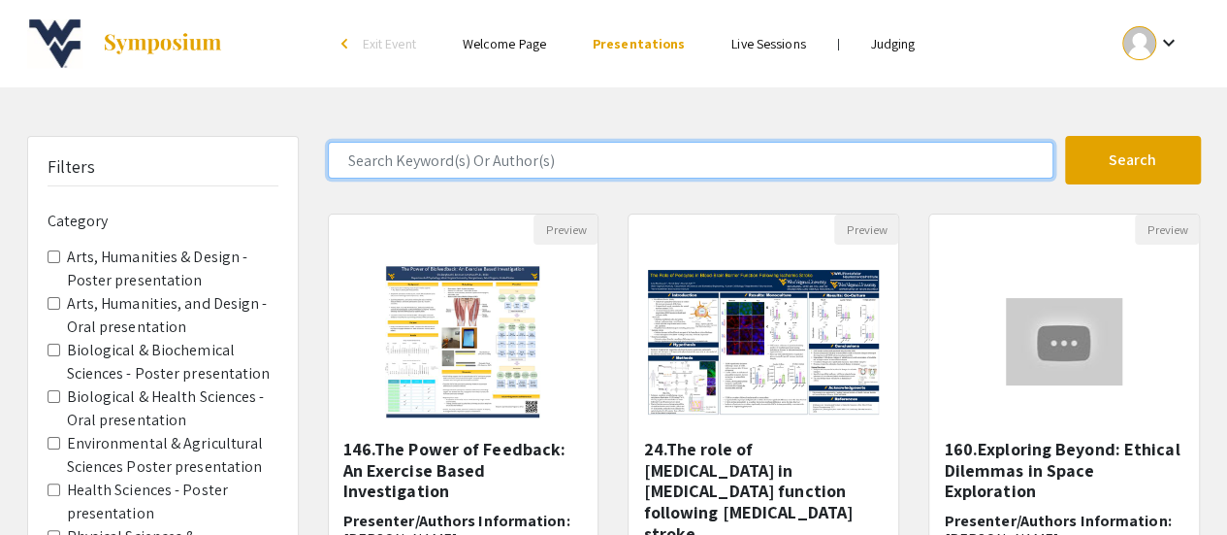
click at [545, 156] on input "Search Keyword(s) Or Author(s)" at bounding box center [691, 160] width 726 height 37
type input "horvath"
click at [1065, 136] on button "Search" at bounding box center [1133, 160] width 136 height 49
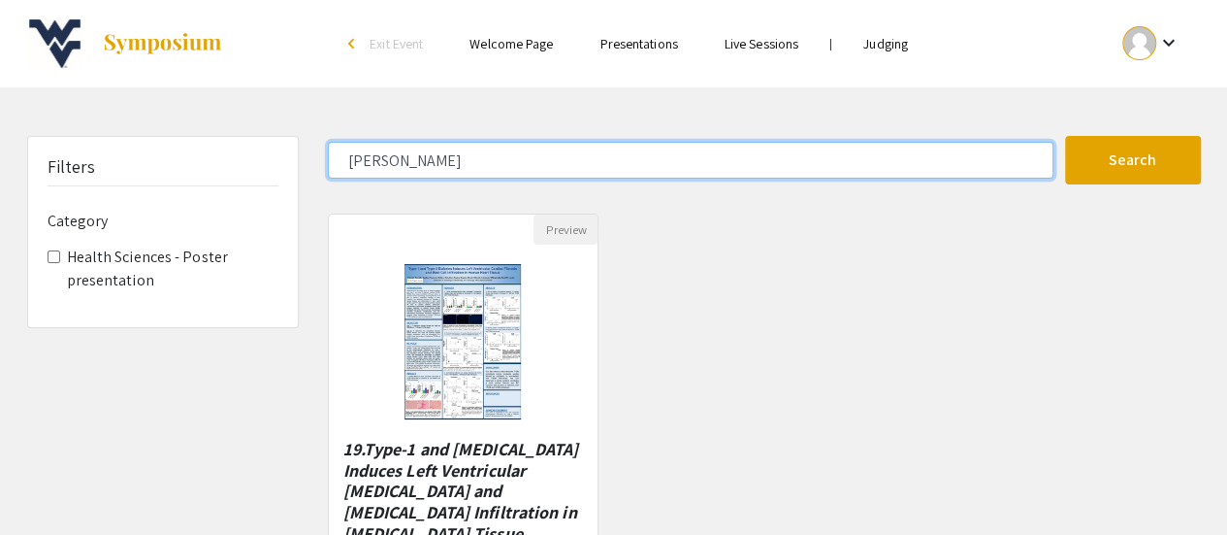
scroll to position [194, 0]
